Goal: Transaction & Acquisition: Book appointment/travel/reservation

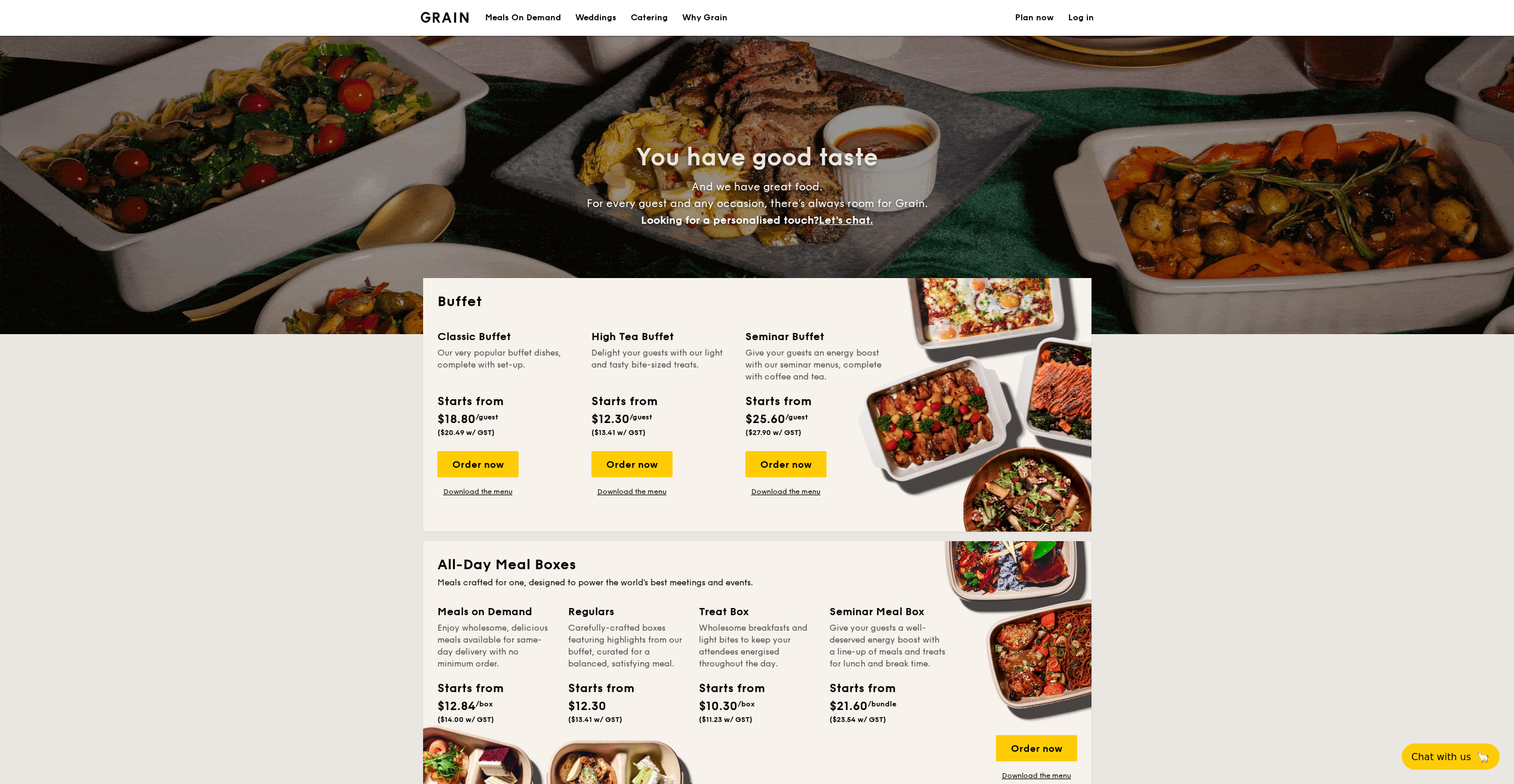
select select
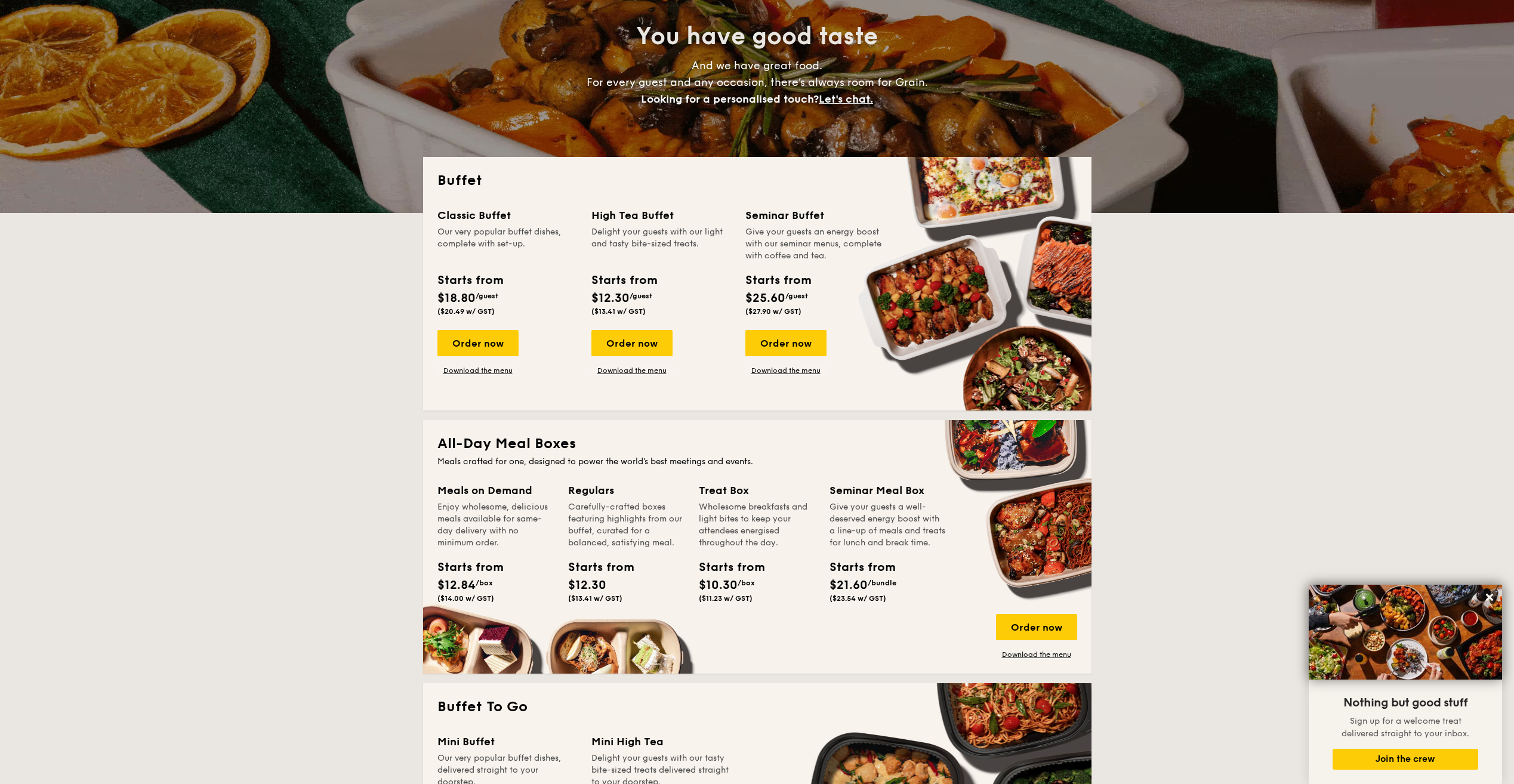
scroll to position [120, 0]
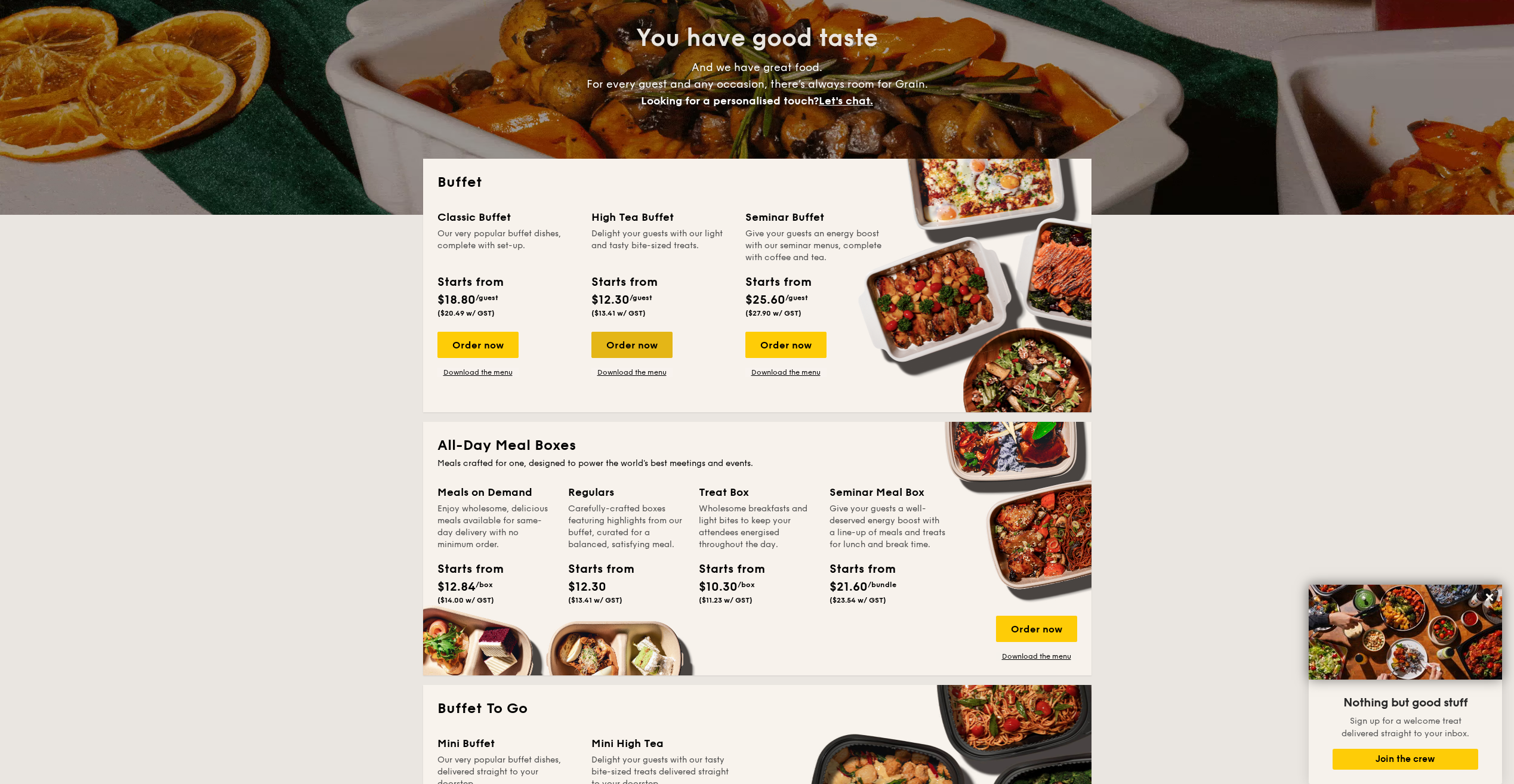
click at [630, 340] on div "Order now" at bounding box center [632, 345] width 81 height 26
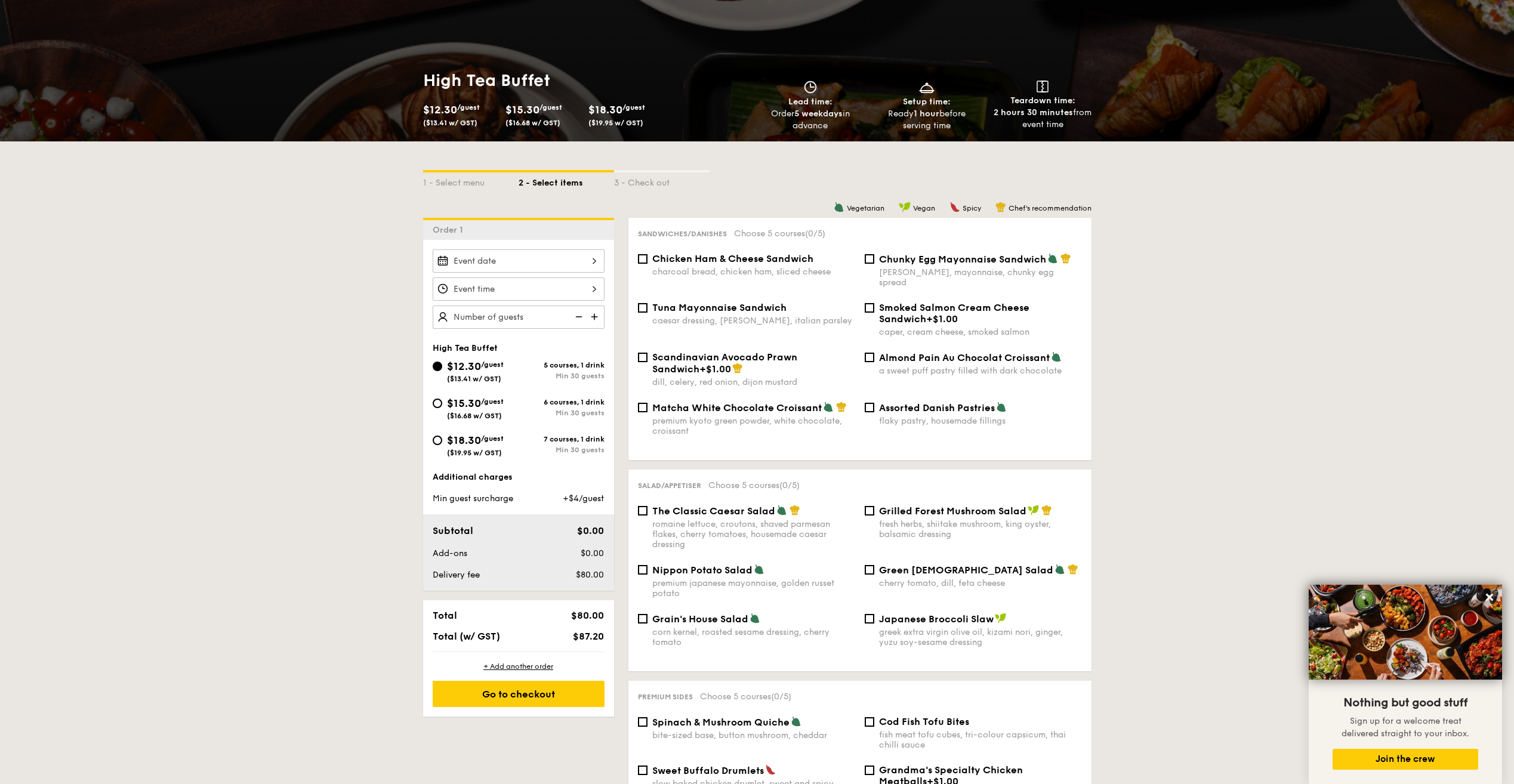
scroll to position [120, 0]
click at [597, 320] on img at bounding box center [595, 316] width 18 height 22
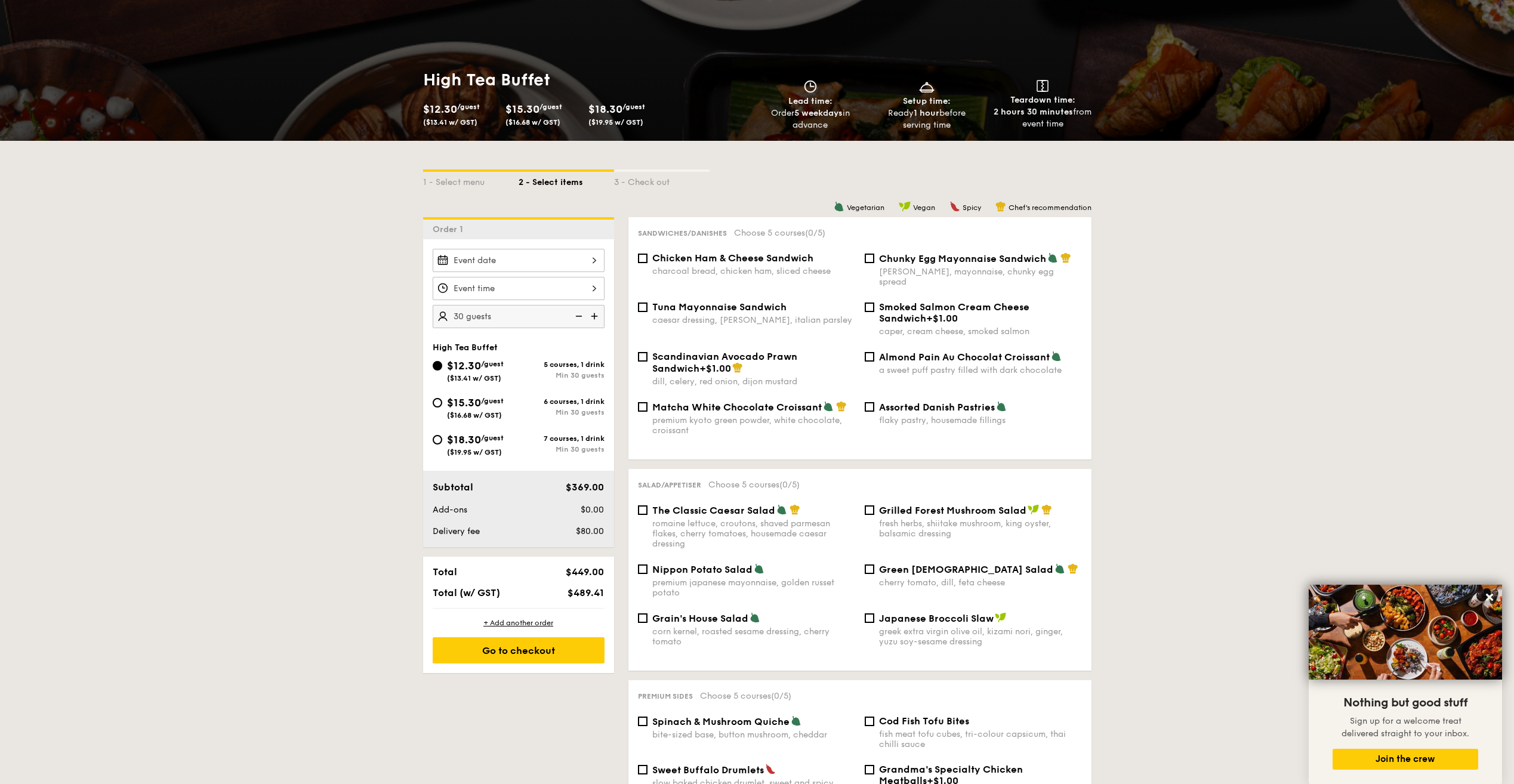
click at [597, 315] on img at bounding box center [595, 316] width 18 height 22
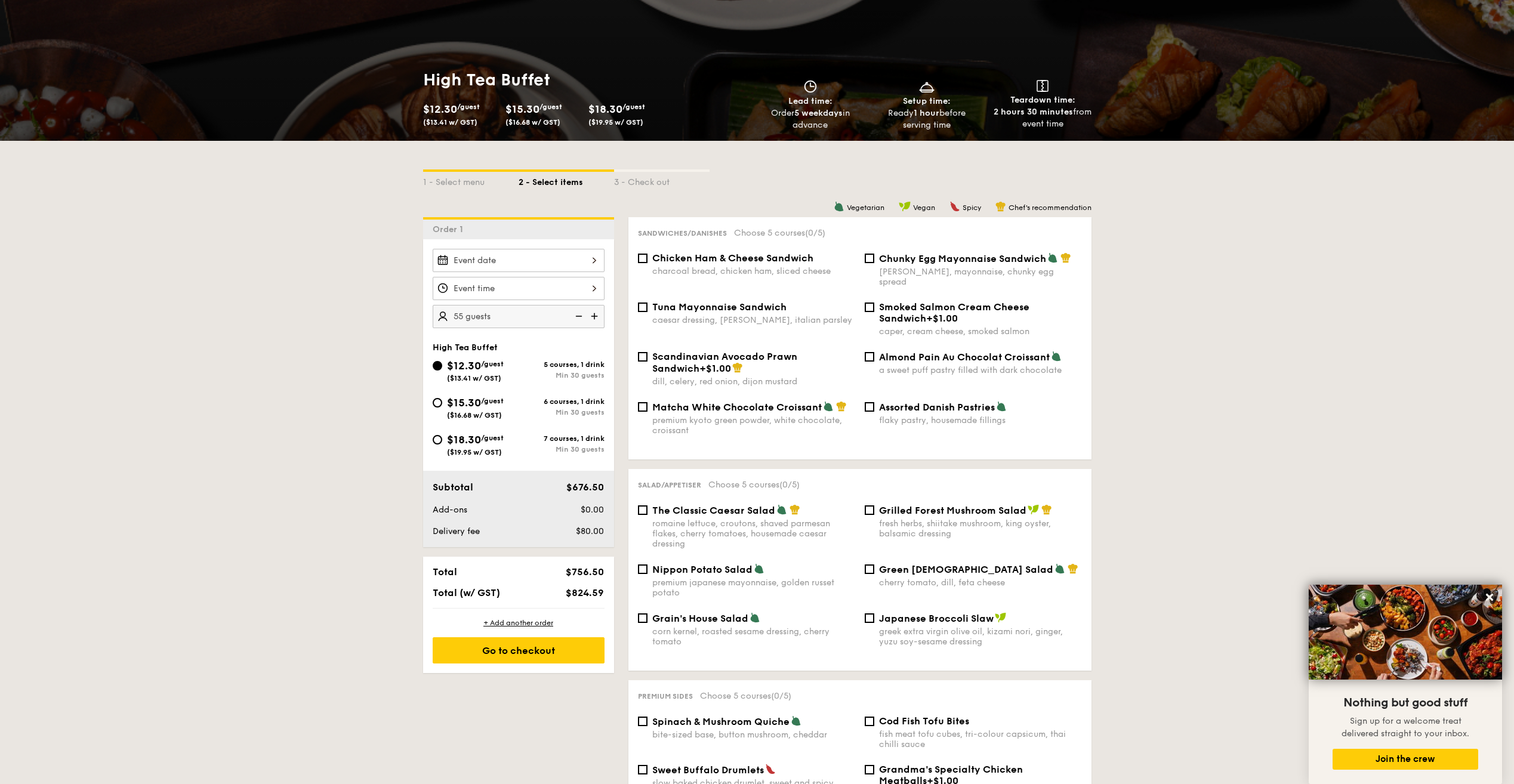
click at [578, 314] on img at bounding box center [577, 316] width 18 height 22
type input "40 guests"
select select
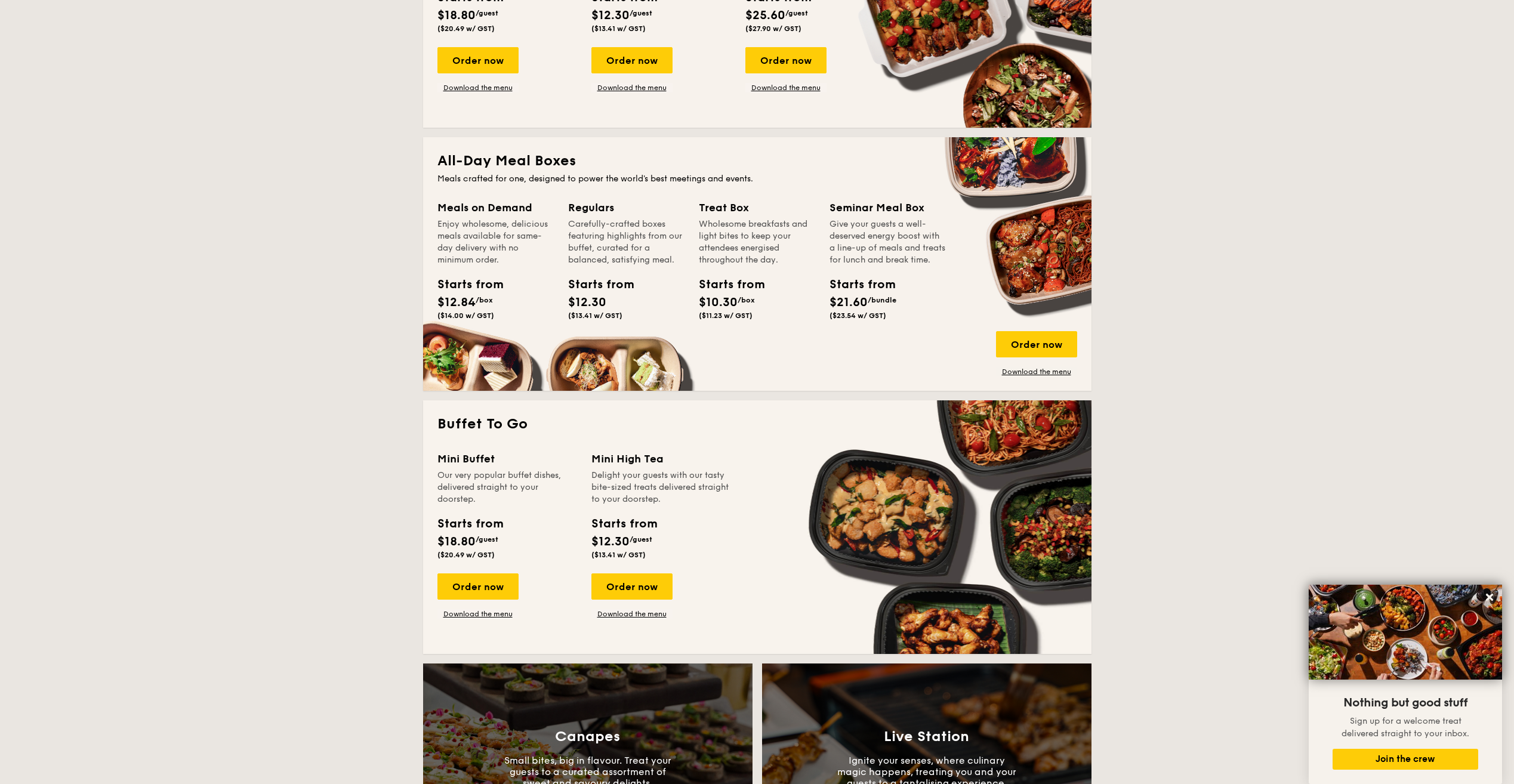
scroll to position [418, 0]
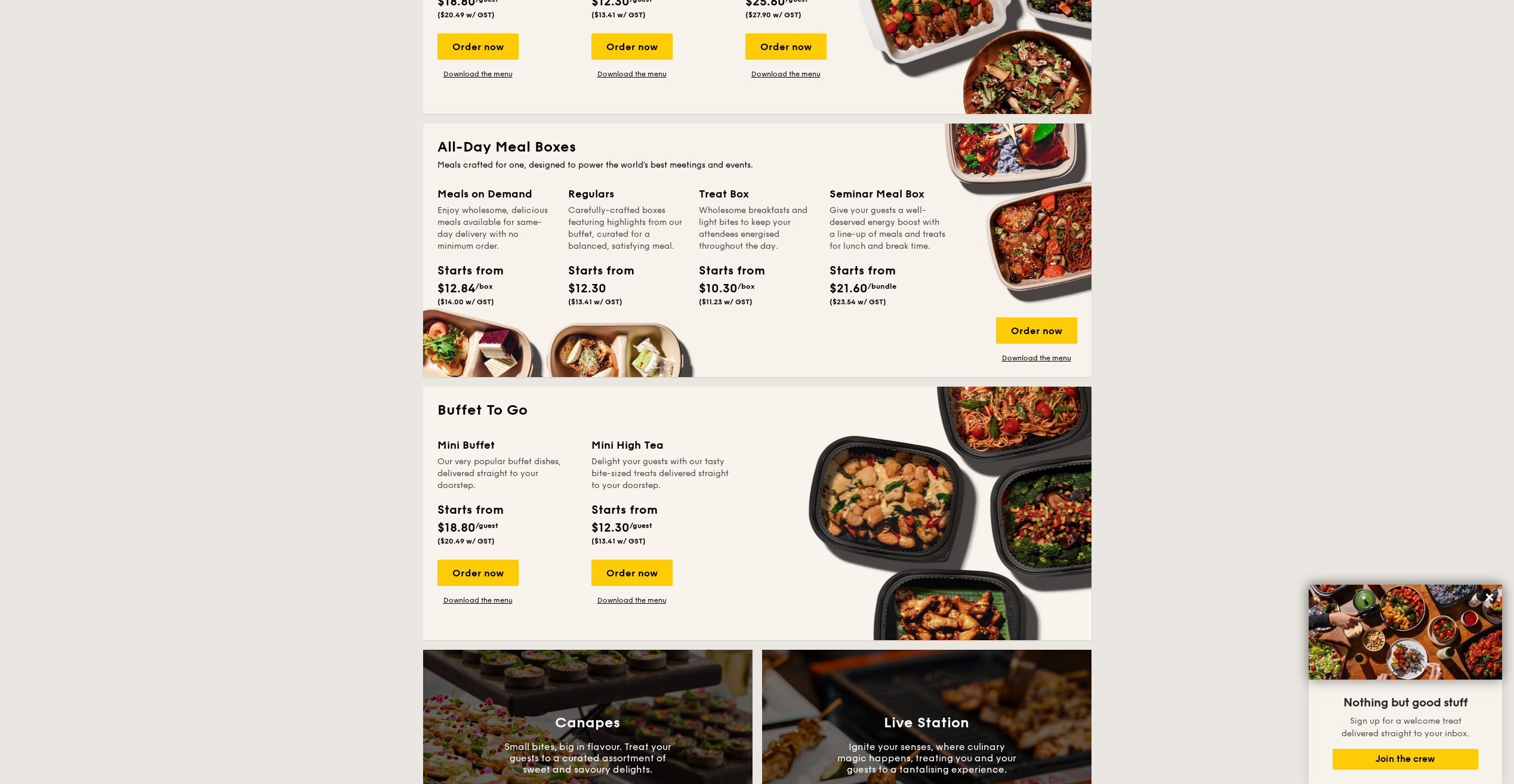
drag, startPoint x: 1048, startPoint y: 334, endPoint x: 1220, endPoint y: 277, distance: 181.2
drag, startPoint x: 612, startPoint y: 594, endPoint x: 617, endPoint y: 600, distance: 7.8
